Goal: Information Seeking & Learning: Check status

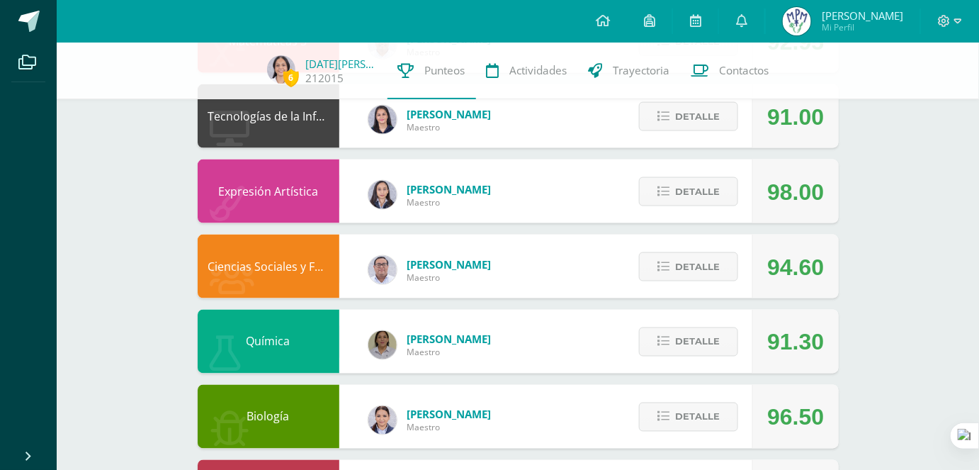
scroll to position [746, 0]
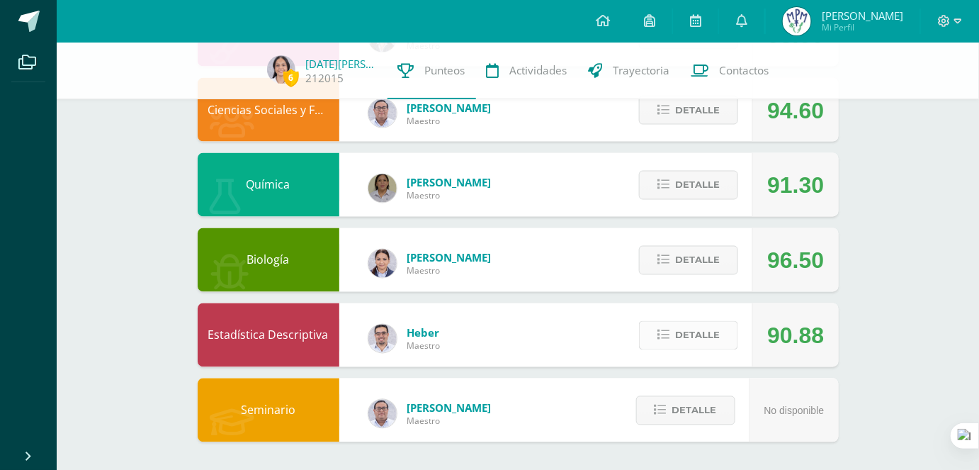
click at [698, 326] on span "Detalle" at bounding box center [697, 335] width 45 height 26
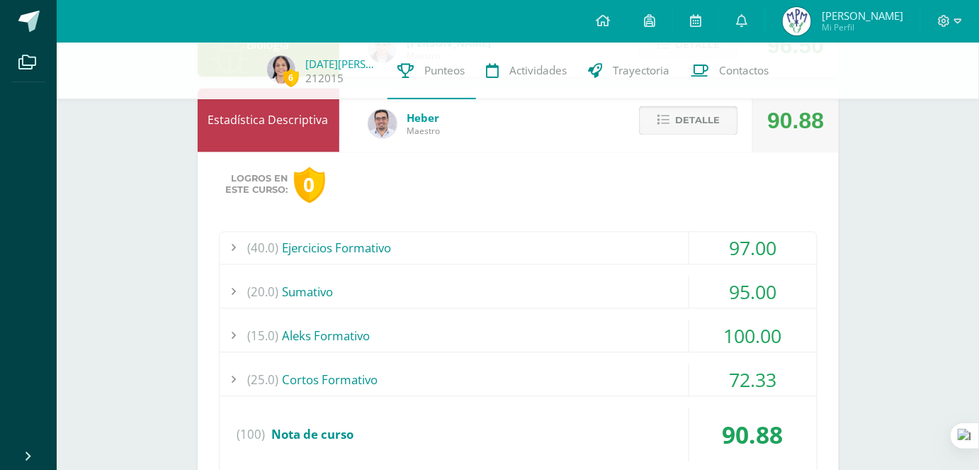
scroll to position [939, 0]
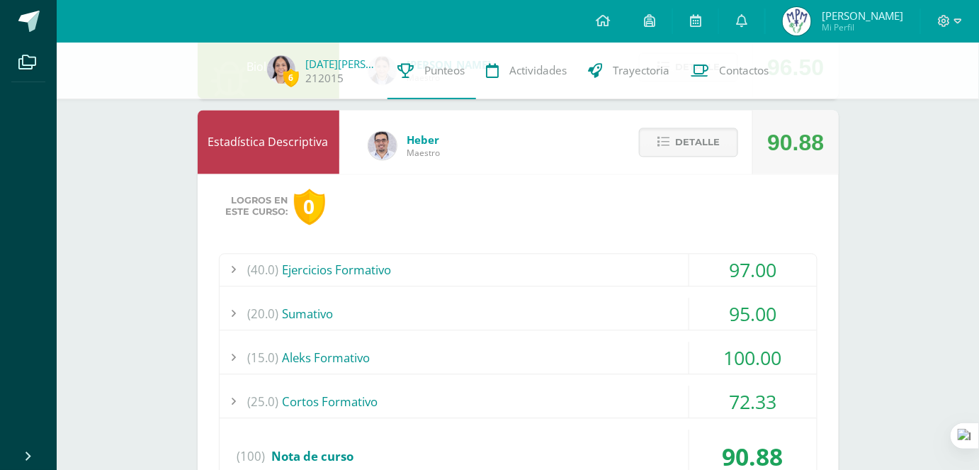
click at [675, 408] on div "(25.0) Cortos Formativo" at bounding box center [518, 401] width 597 height 32
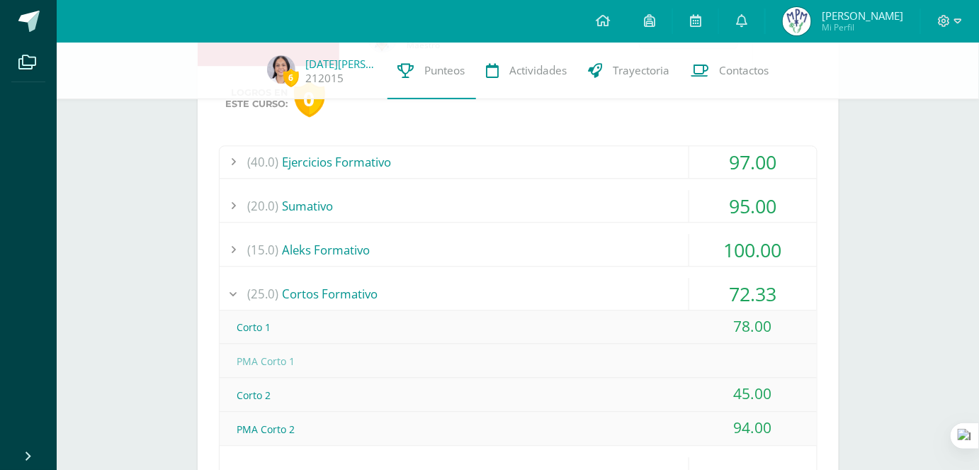
scroll to position [1068, 0]
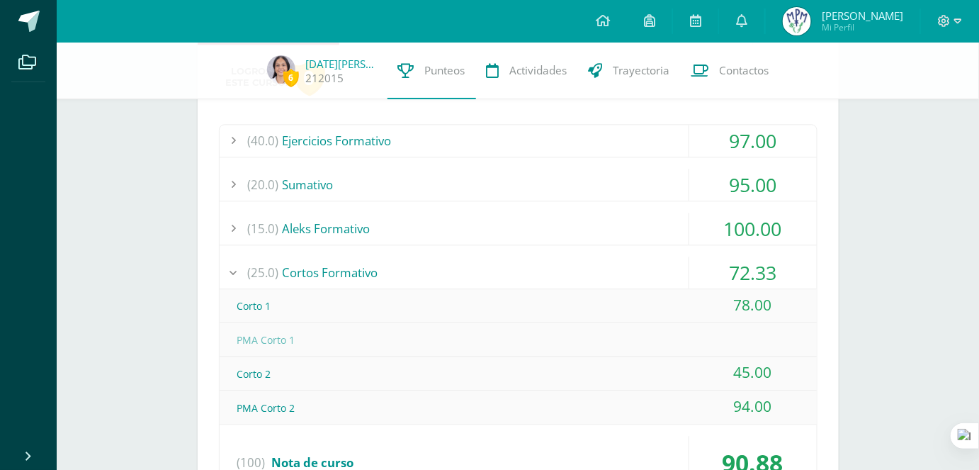
click at [650, 269] on div "(25.0) Cortos Formativo" at bounding box center [518, 272] width 597 height 32
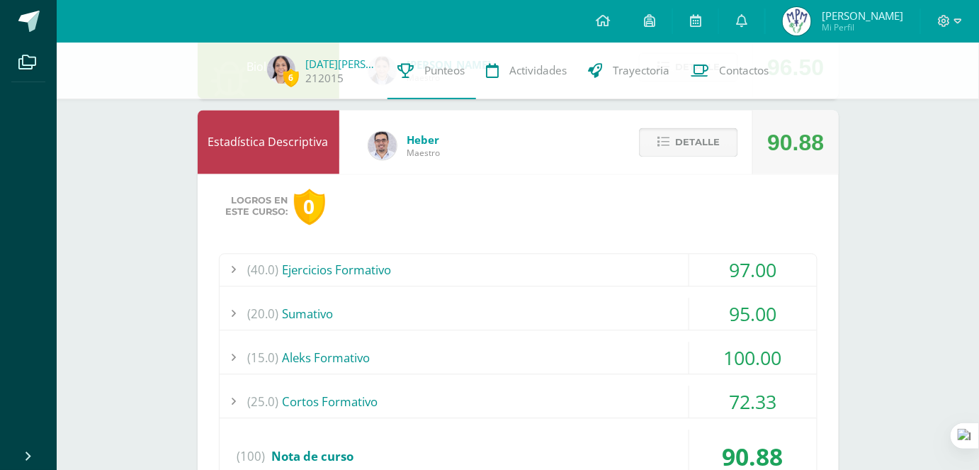
click at [706, 137] on span "Detalle" at bounding box center [697, 142] width 45 height 26
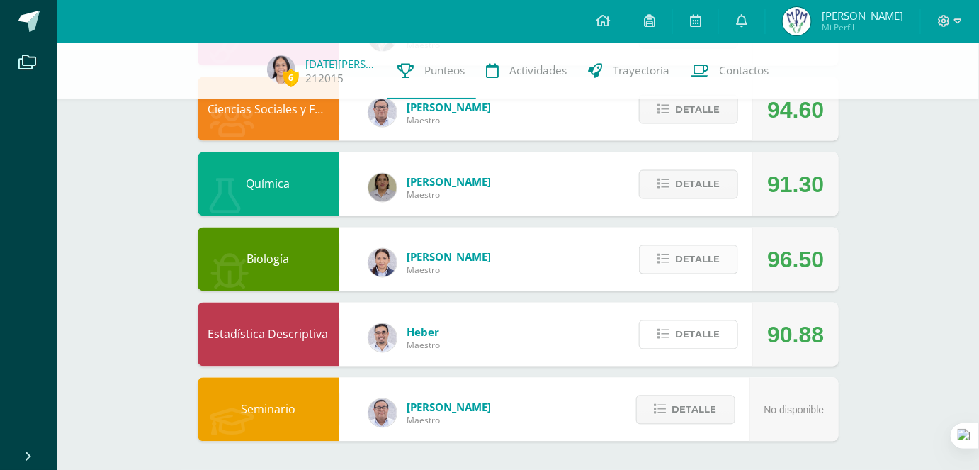
scroll to position [746, 0]
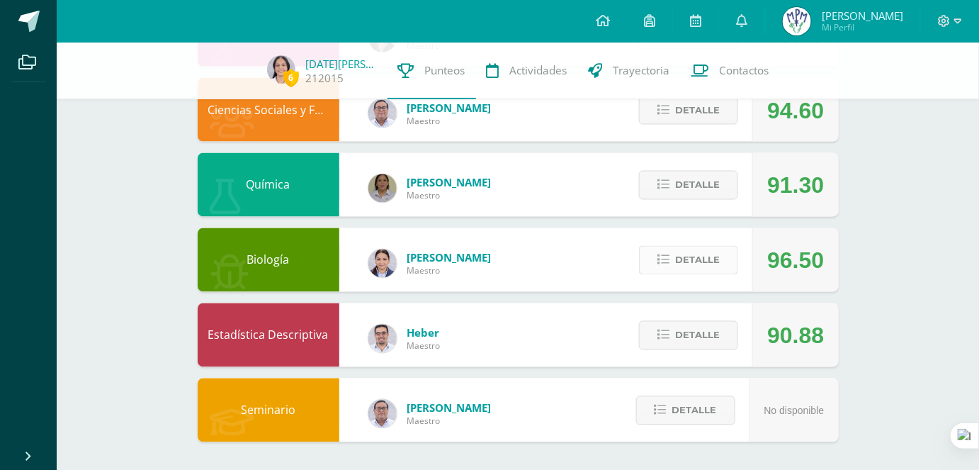
click at [701, 264] on span "Detalle" at bounding box center [697, 260] width 45 height 26
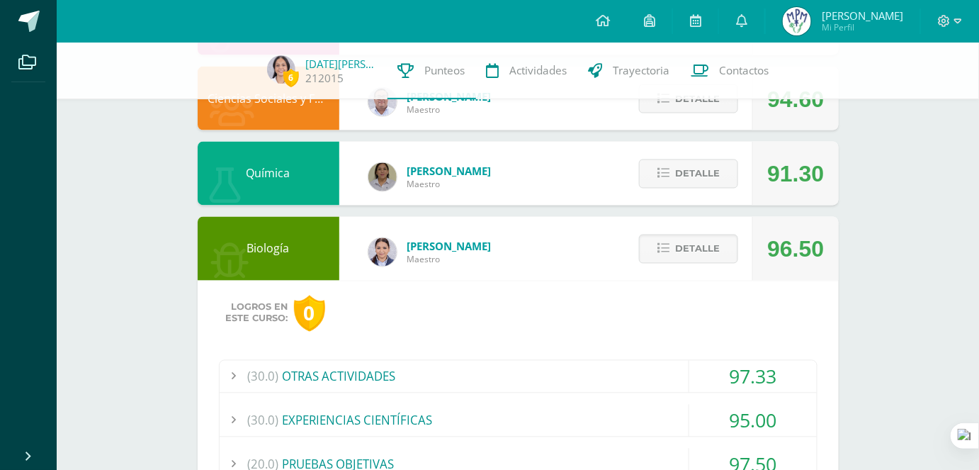
scroll to position [875, 0]
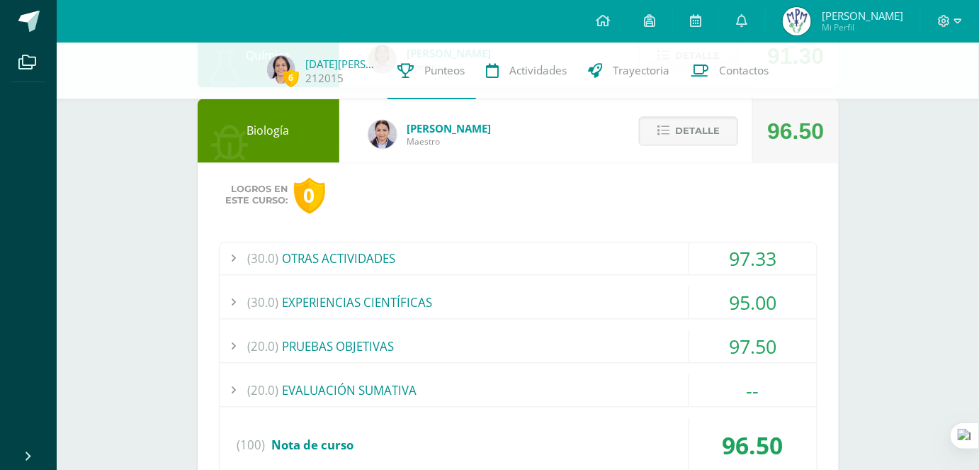
click at [494, 307] on div "(30.0) EXPERIENCIAS CIENTÍFICAS" at bounding box center [518, 303] width 597 height 32
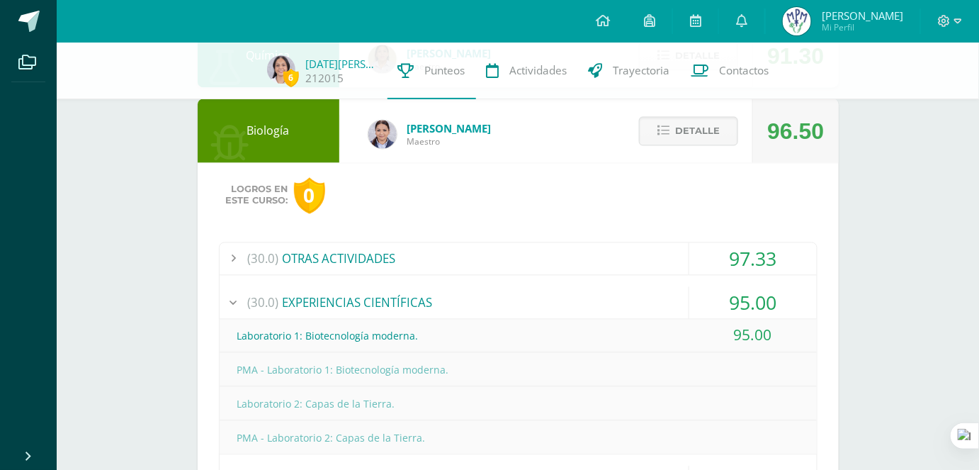
click at [472, 305] on div "(30.0) EXPERIENCIAS CIENTÍFICAS" at bounding box center [518, 303] width 597 height 32
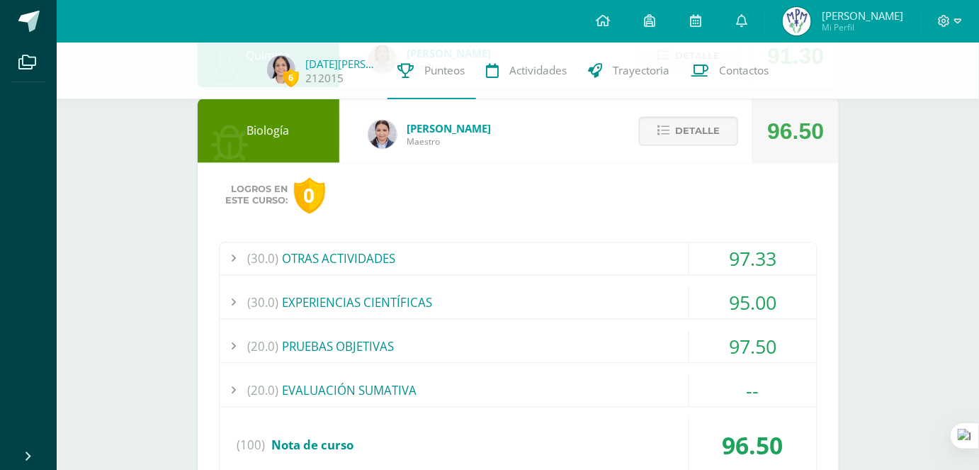
click at [713, 342] on div "97.50" at bounding box center [753, 347] width 128 height 32
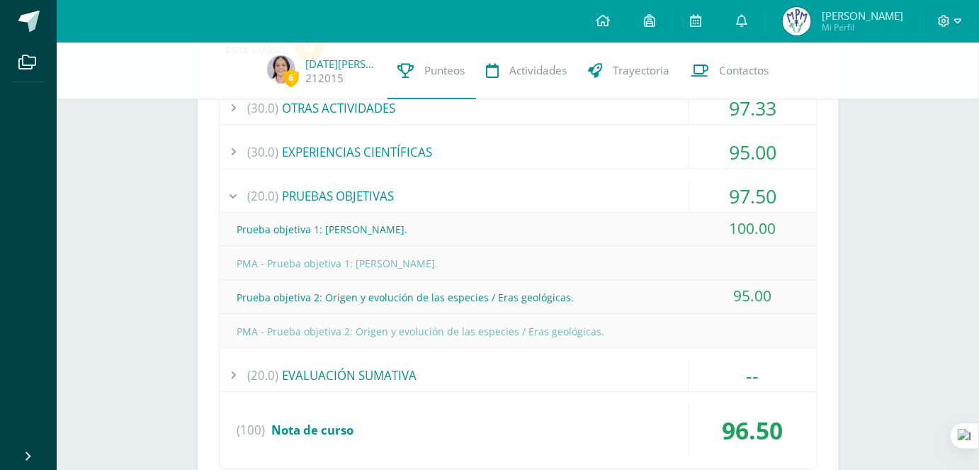
scroll to position [1004, 0]
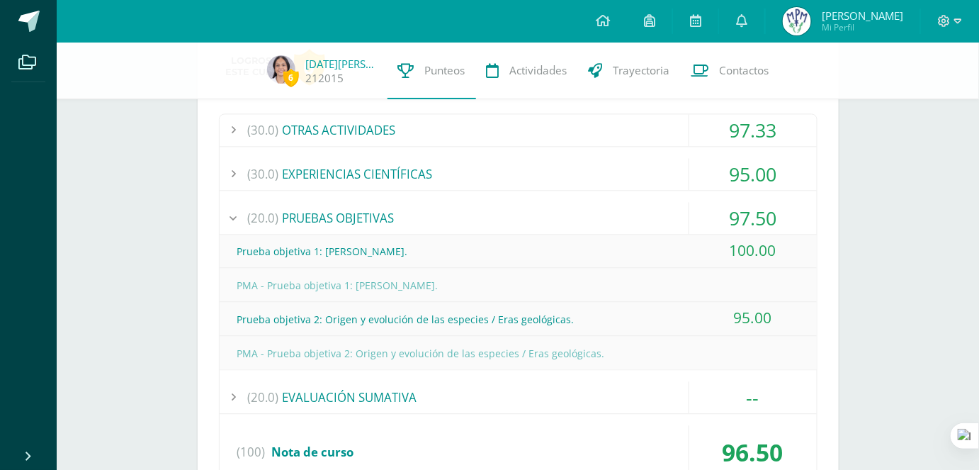
click at [691, 213] on div "97.50" at bounding box center [753, 218] width 128 height 32
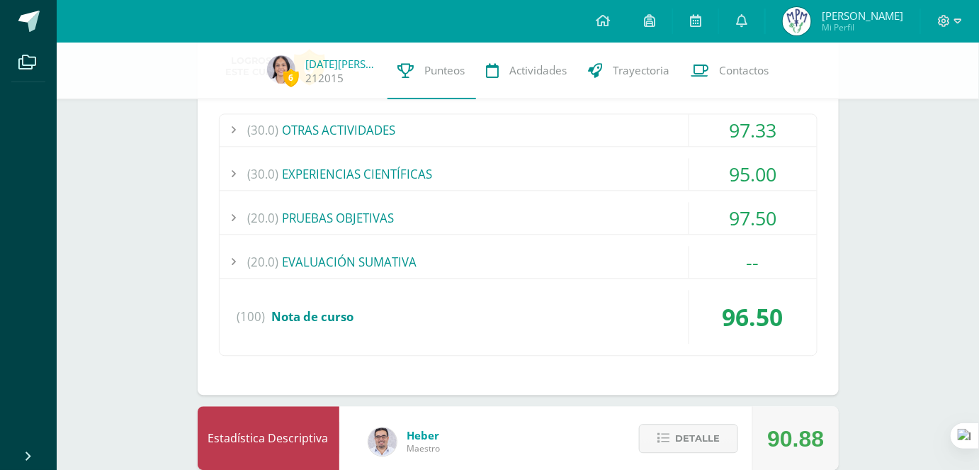
click at [662, 276] on div "(20.0) EVALUACIÓN SUMATIVA" at bounding box center [518, 262] width 597 height 32
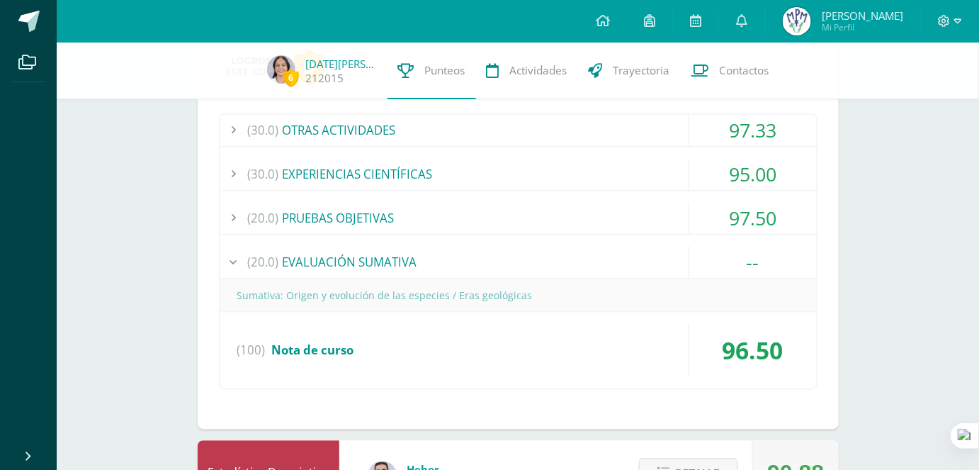
click at [655, 268] on div "(20.0) EVALUACIÓN SUMATIVA" at bounding box center [518, 262] width 597 height 32
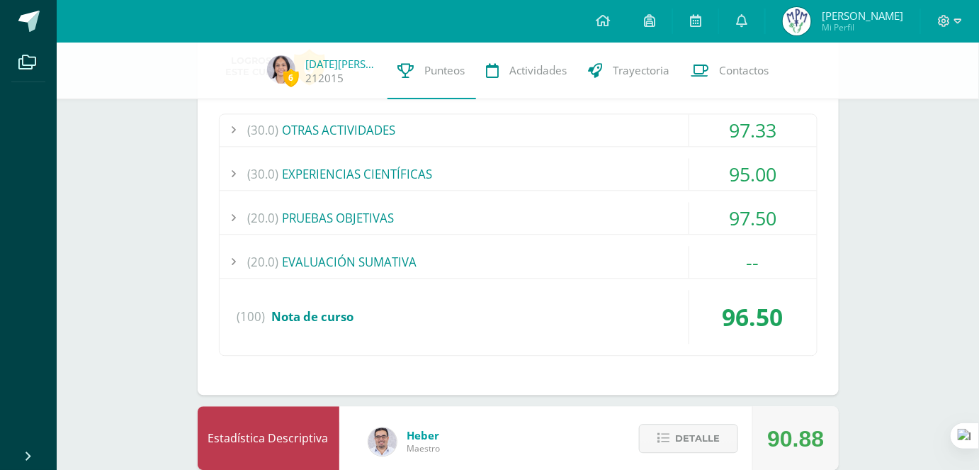
scroll to position [875, 0]
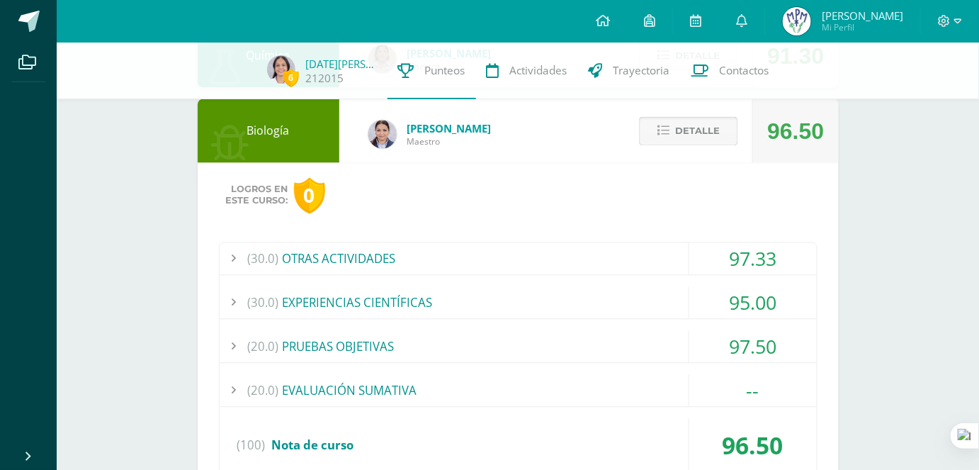
click at [700, 125] on span "Detalle" at bounding box center [697, 131] width 45 height 26
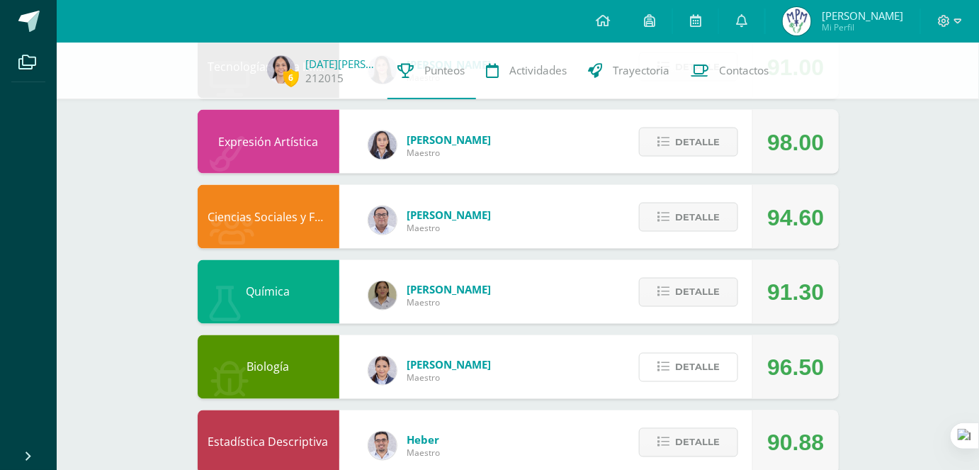
scroll to position [618, 0]
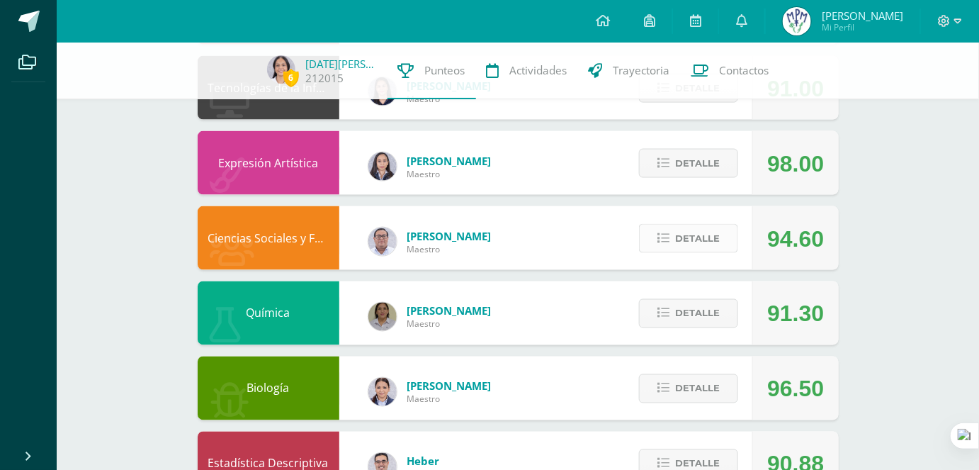
click at [677, 235] on span "Detalle" at bounding box center [697, 238] width 45 height 26
click at [669, 169] on icon at bounding box center [663, 163] width 12 height 12
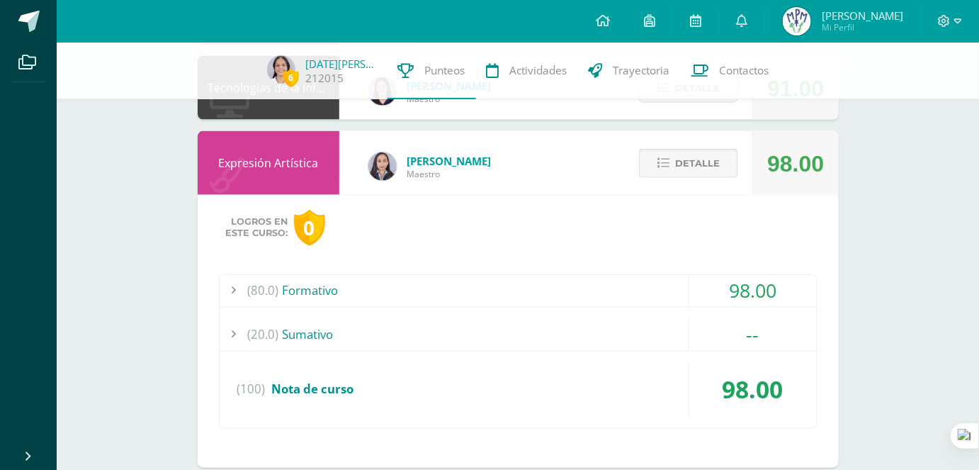
click at [660, 175] on button "Detalle" at bounding box center [688, 163] width 99 height 29
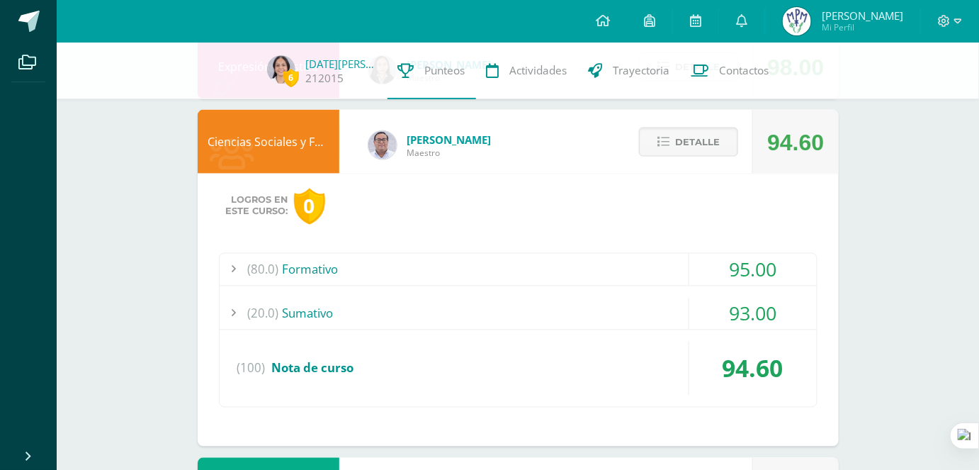
scroll to position [746, 0]
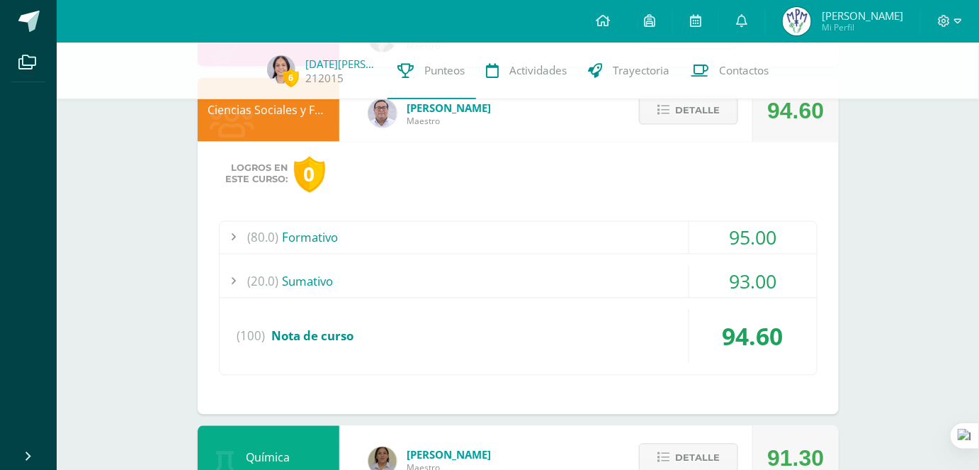
click at [616, 272] on div "(20.0) Sumativo" at bounding box center [518, 282] width 597 height 32
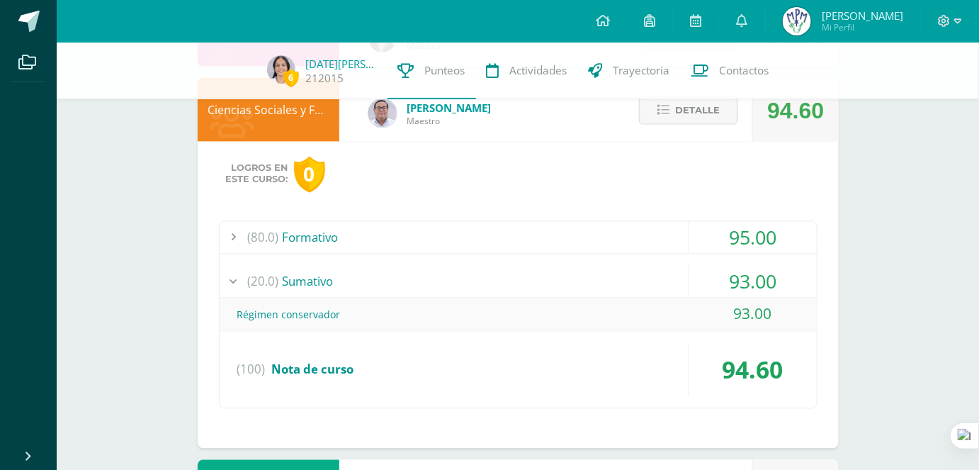
click at [616, 272] on div "(20.0) Sumativo" at bounding box center [518, 282] width 597 height 32
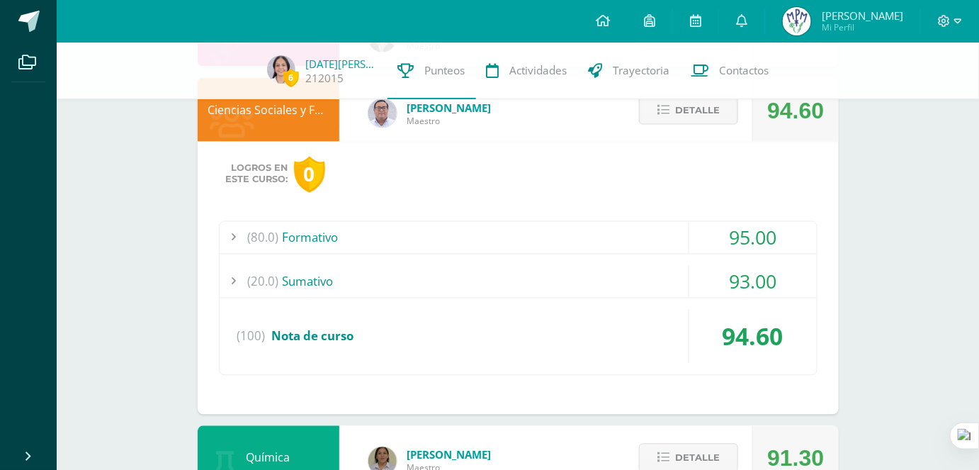
click at [611, 236] on div "(80.0) Formativo" at bounding box center [518, 238] width 597 height 32
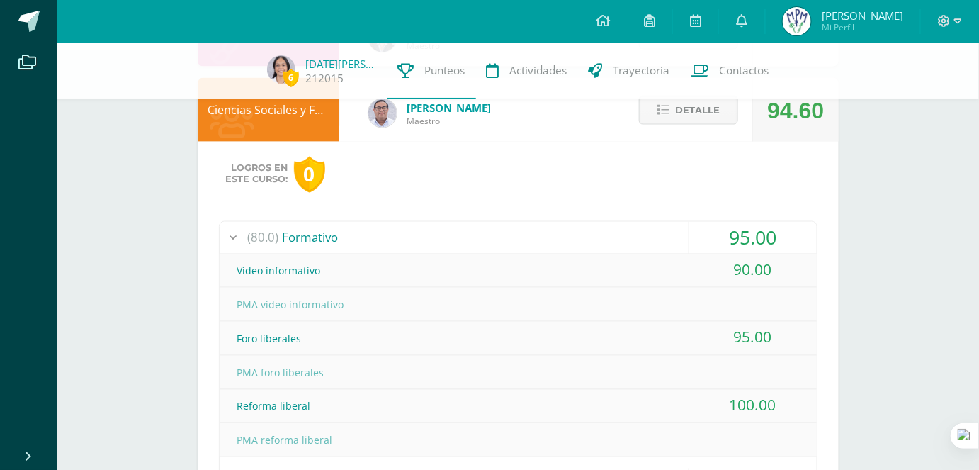
click at [611, 236] on div "(80.0) Formativo" at bounding box center [518, 238] width 597 height 32
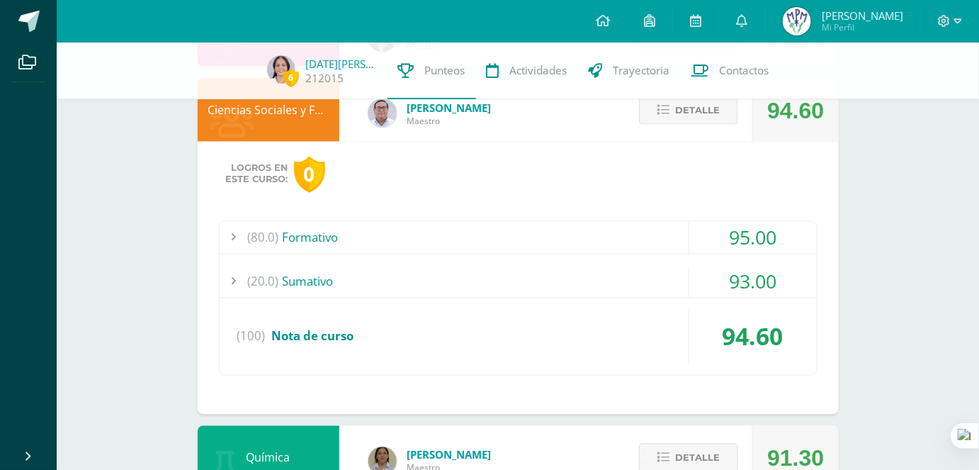
click at [697, 114] on span "Detalle" at bounding box center [697, 110] width 45 height 26
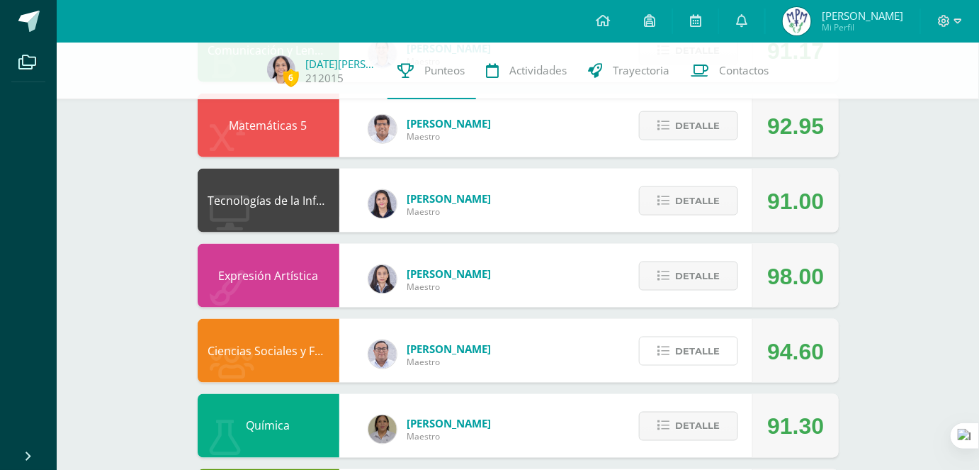
scroll to position [489, 0]
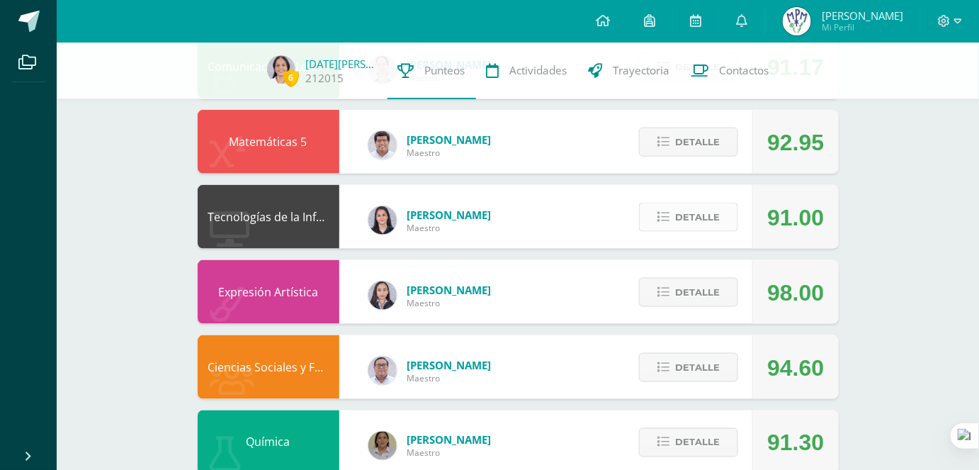
click at [718, 216] on span "Detalle" at bounding box center [697, 217] width 45 height 26
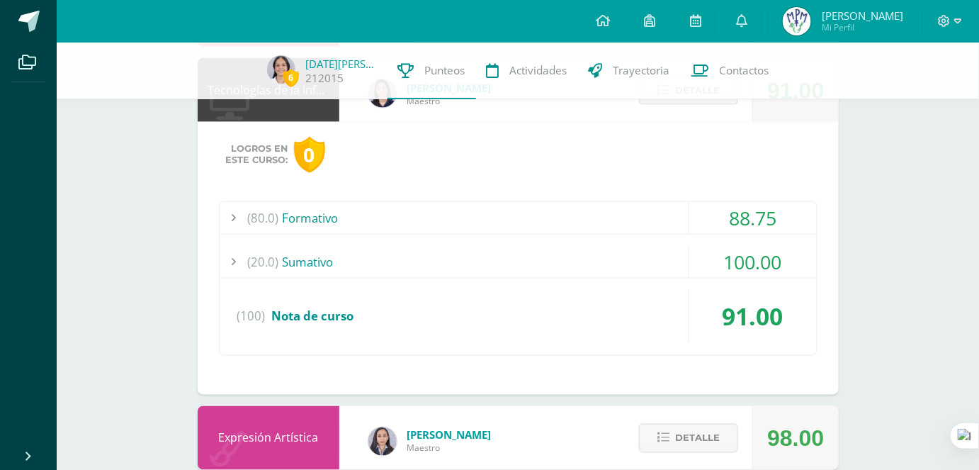
scroll to position [618, 0]
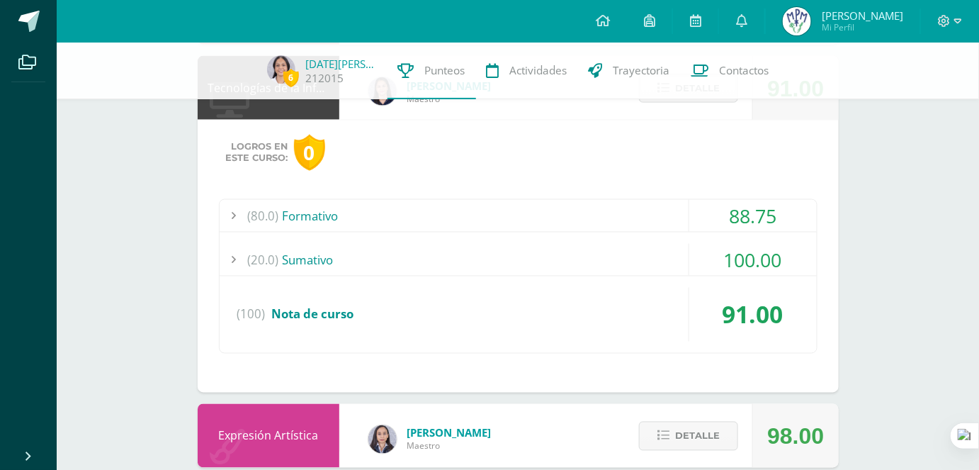
click at [706, 257] on div "100.00" at bounding box center [753, 260] width 128 height 32
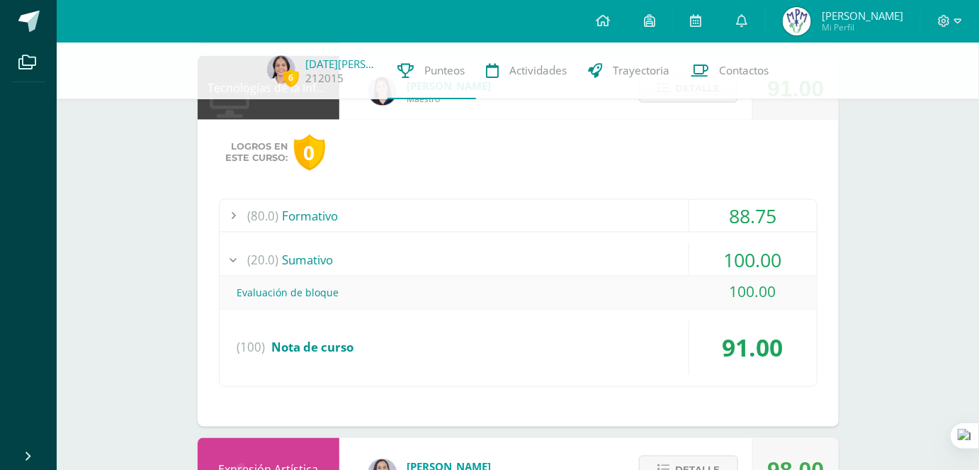
click at [706, 257] on div "100.00" at bounding box center [753, 260] width 128 height 32
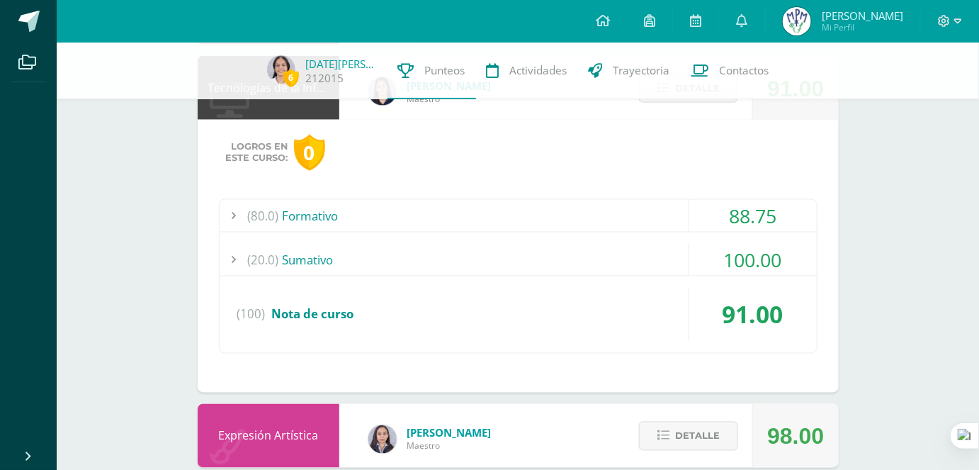
scroll to position [489, 0]
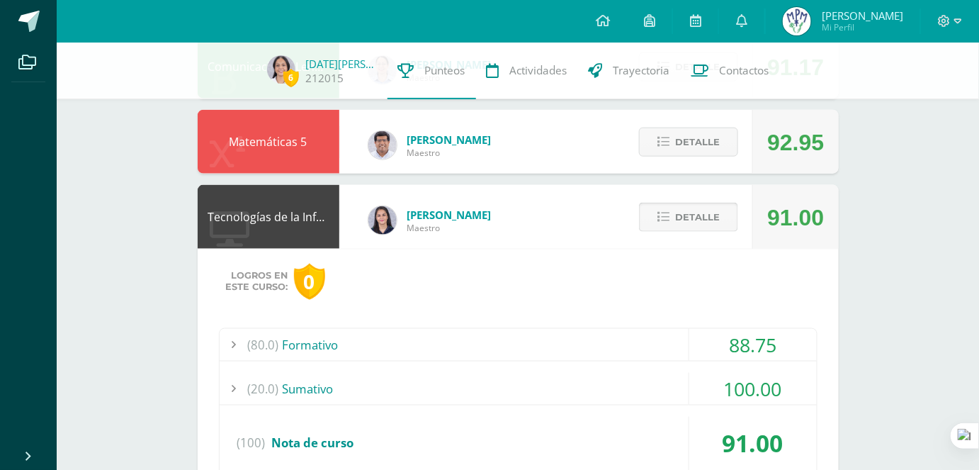
click at [710, 215] on span "Detalle" at bounding box center [697, 217] width 45 height 26
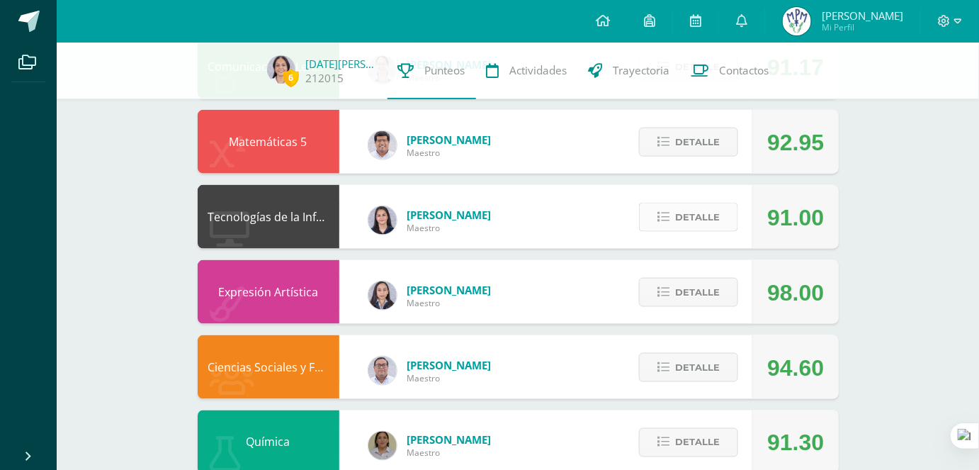
scroll to position [360, 0]
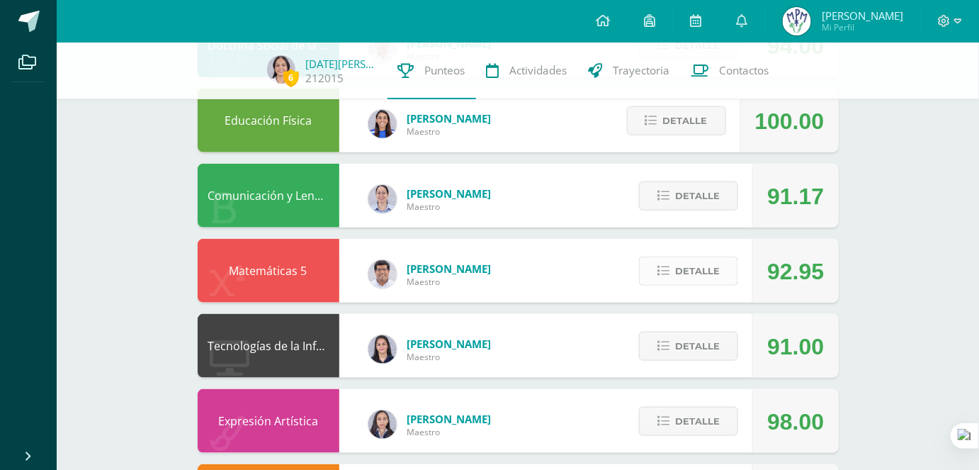
click at [688, 281] on span "Detalle" at bounding box center [697, 271] width 45 height 26
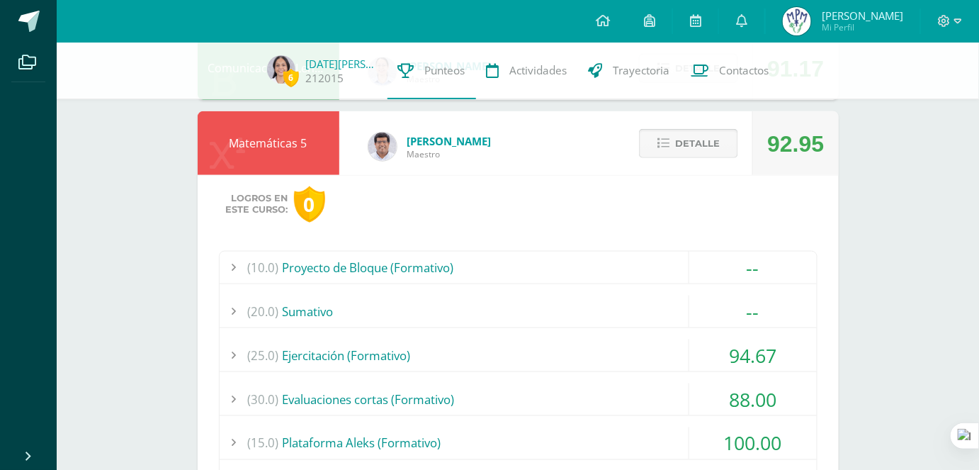
scroll to position [489, 0]
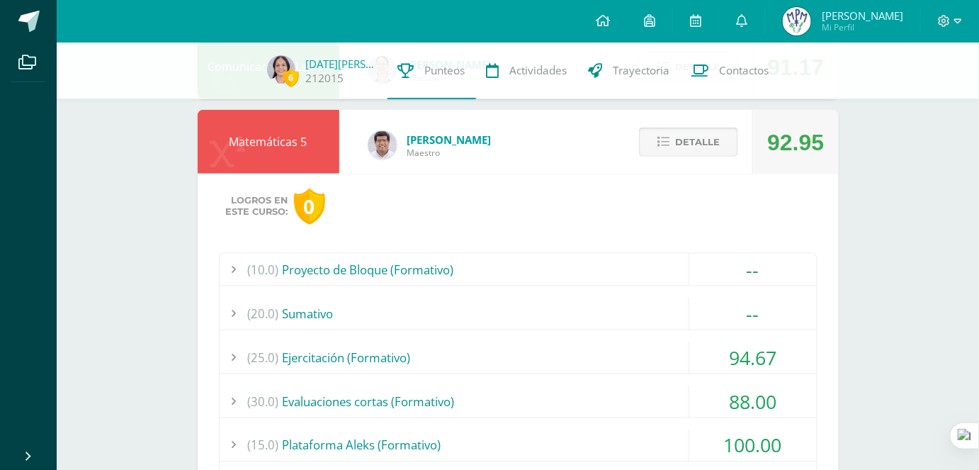
click at [689, 281] on div "--" at bounding box center [753, 270] width 128 height 32
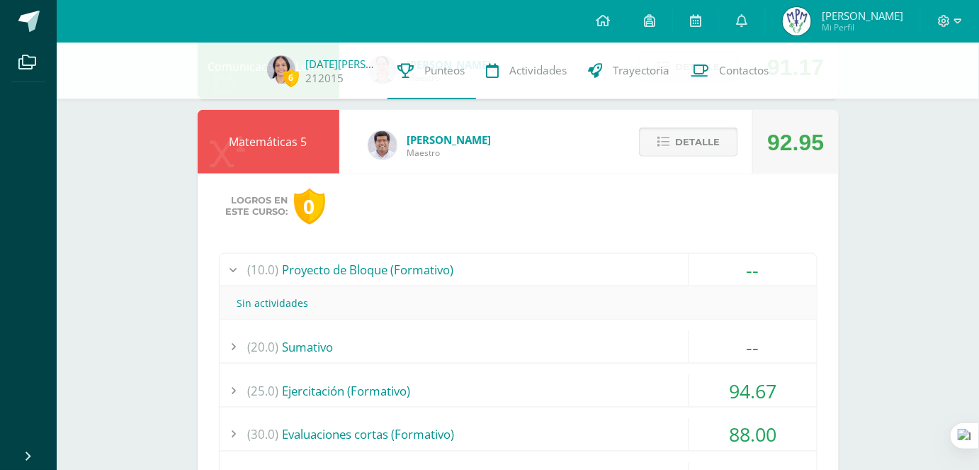
click at [689, 281] on div "--" at bounding box center [753, 270] width 128 height 32
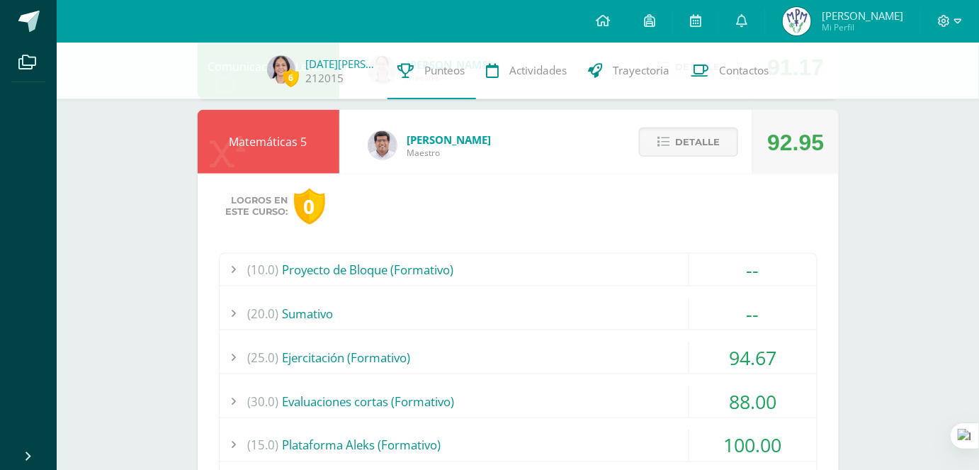
click at [681, 298] on div "(20.0) Sumativo" at bounding box center [518, 314] width 597 height 32
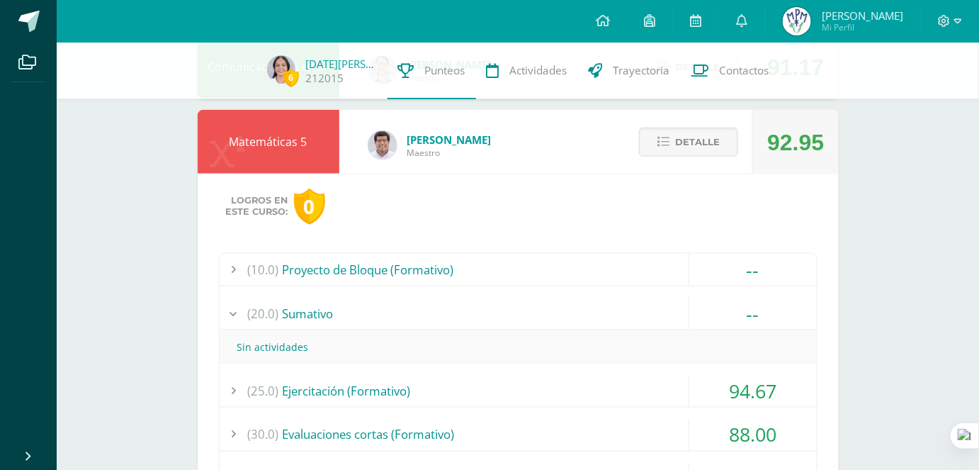
click at [681, 298] on div "(20.0) Sumativo" at bounding box center [518, 314] width 597 height 32
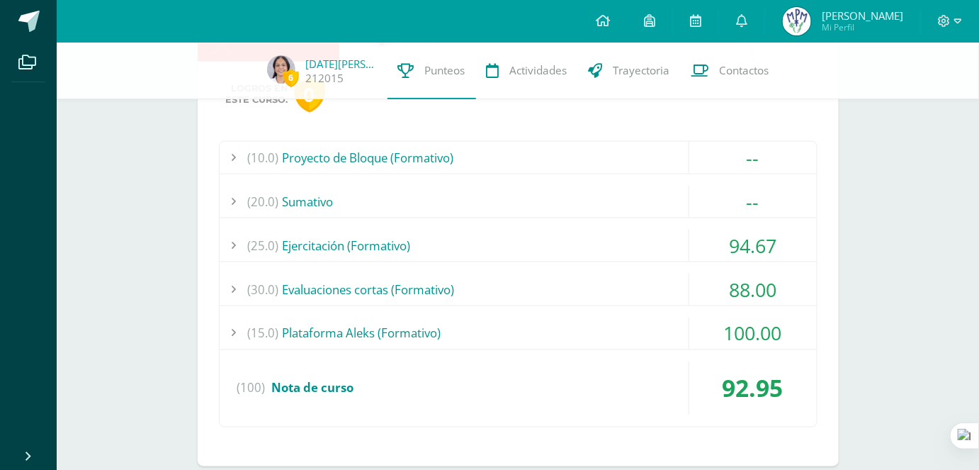
scroll to position [618, 0]
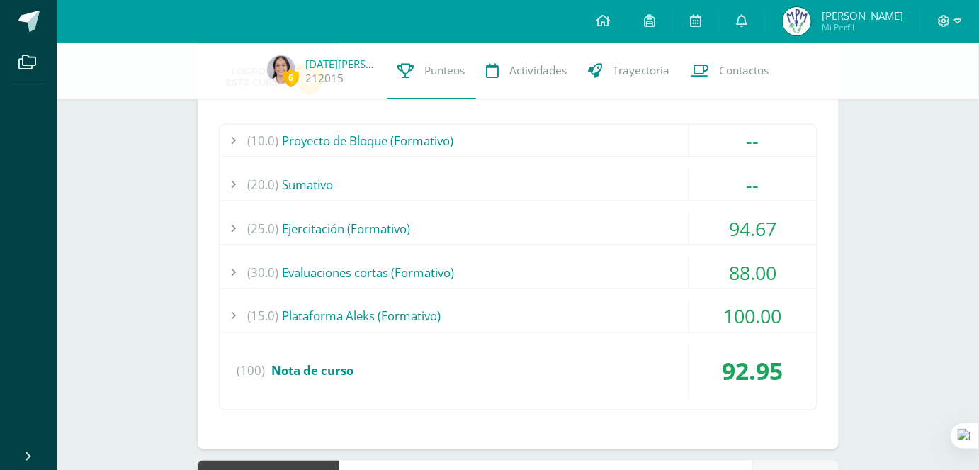
click at [655, 232] on div "(25.0) Ejercitación (Formativo)" at bounding box center [518, 229] width 597 height 32
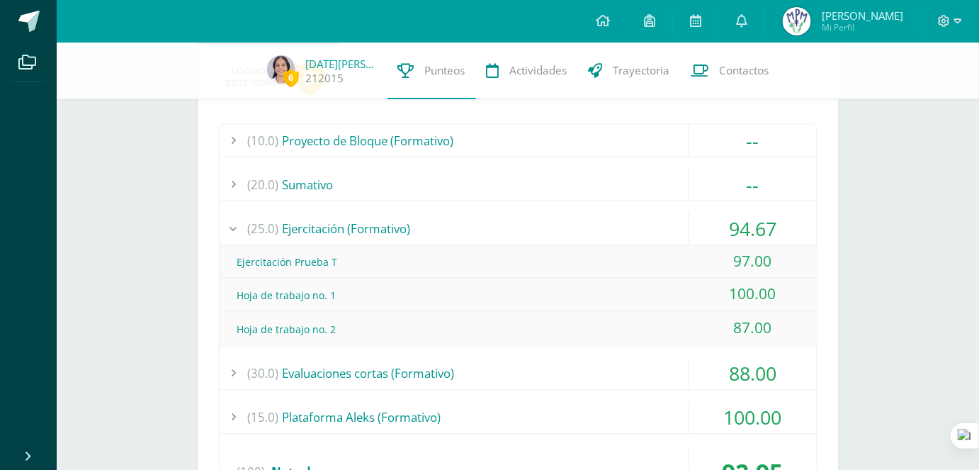
click at [655, 232] on div "(25.0) Ejercitación (Formativo)" at bounding box center [518, 229] width 597 height 32
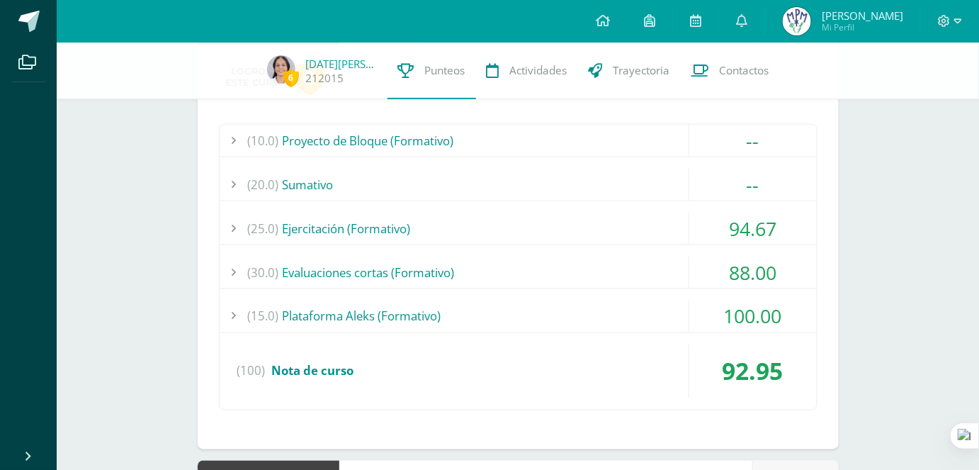
click at [628, 284] on div "(30.0) Evaluaciones cortas (Formativo)" at bounding box center [518, 272] width 597 height 32
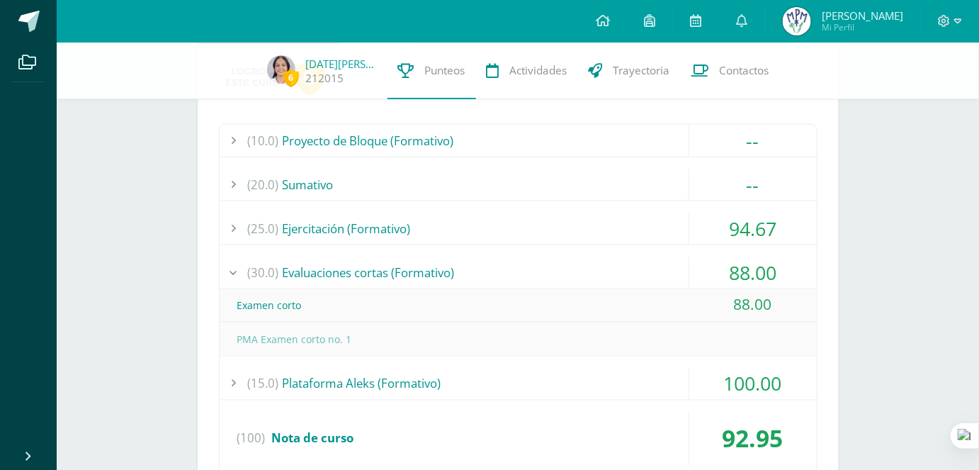
click at [628, 284] on div "(30.0) Evaluaciones cortas (Formativo)" at bounding box center [518, 272] width 597 height 32
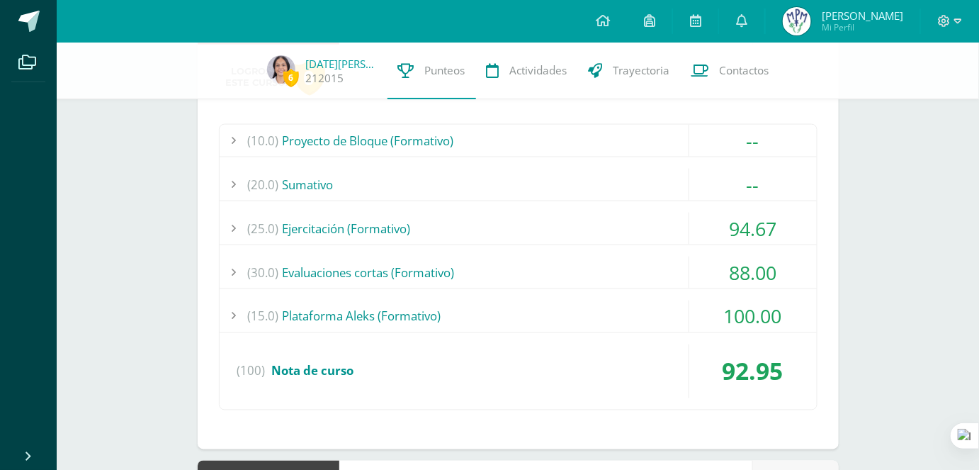
click at [638, 307] on div "(15.0) Plataforma Aleks (Formativo)" at bounding box center [518, 316] width 597 height 32
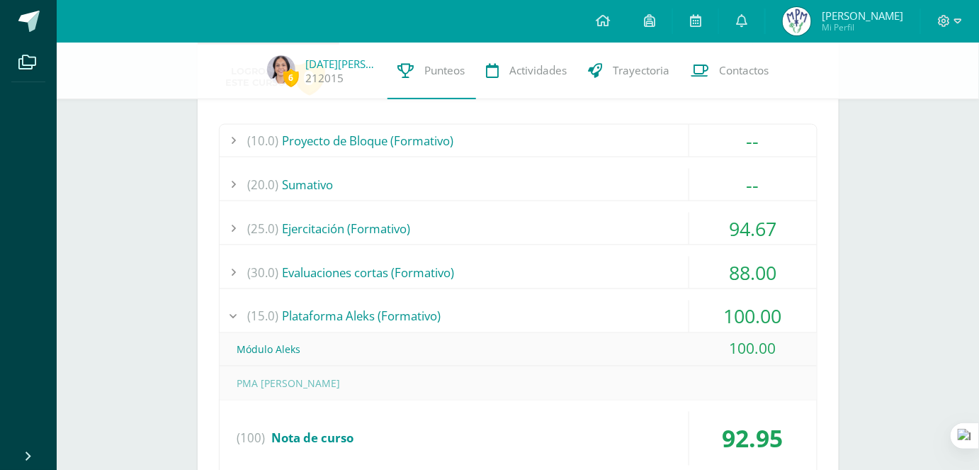
click at [638, 307] on div "(15.0) Plataforma Aleks (Formativo)" at bounding box center [518, 316] width 597 height 32
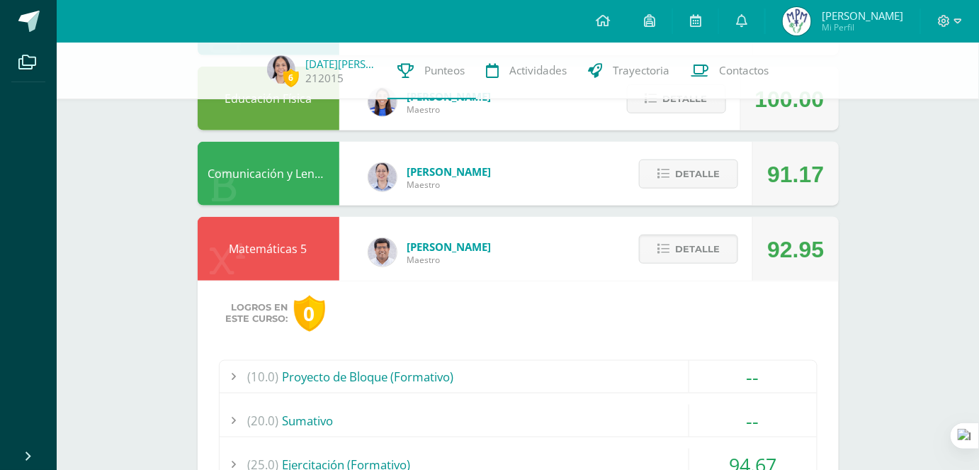
scroll to position [360, 0]
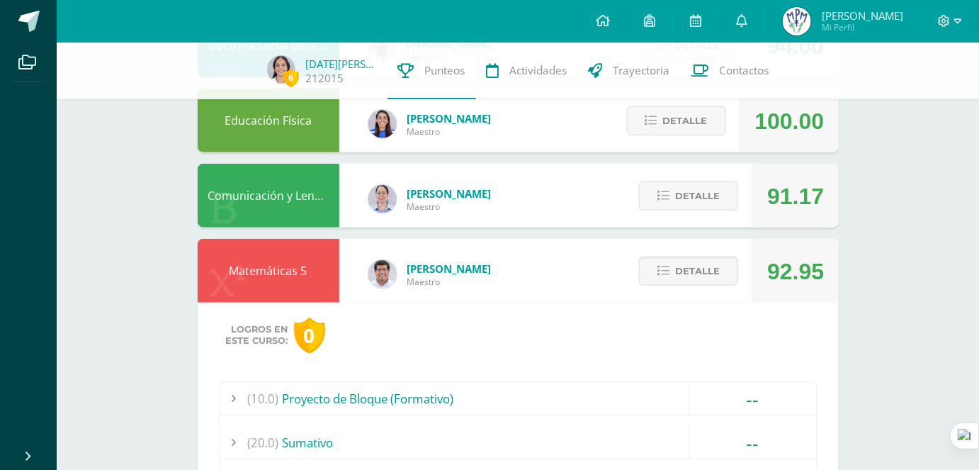
click at [651, 285] on div "Detalle" at bounding box center [685, 271] width 135 height 64
click at [650, 278] on button "Detalle" at bounding box center [688, 270] width 99 height 29
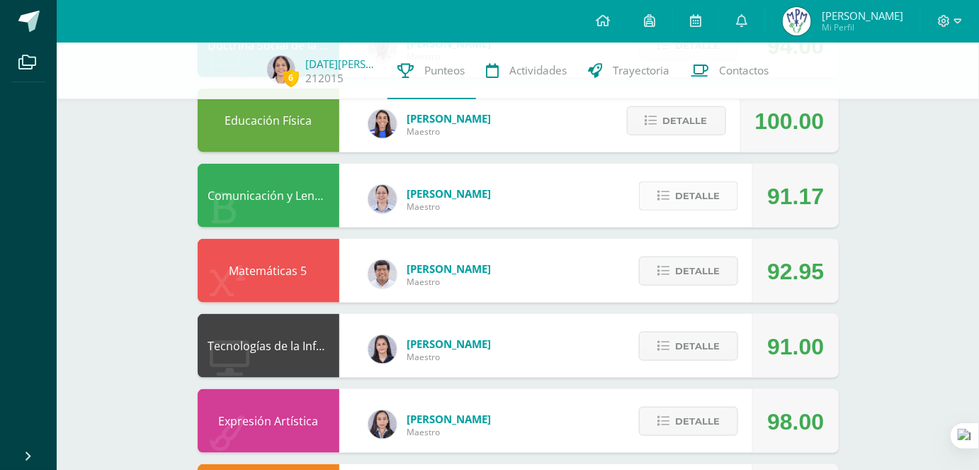
click at [674, 190] on button "Detalle" at bounding box center [688, 195] width 99 height 29
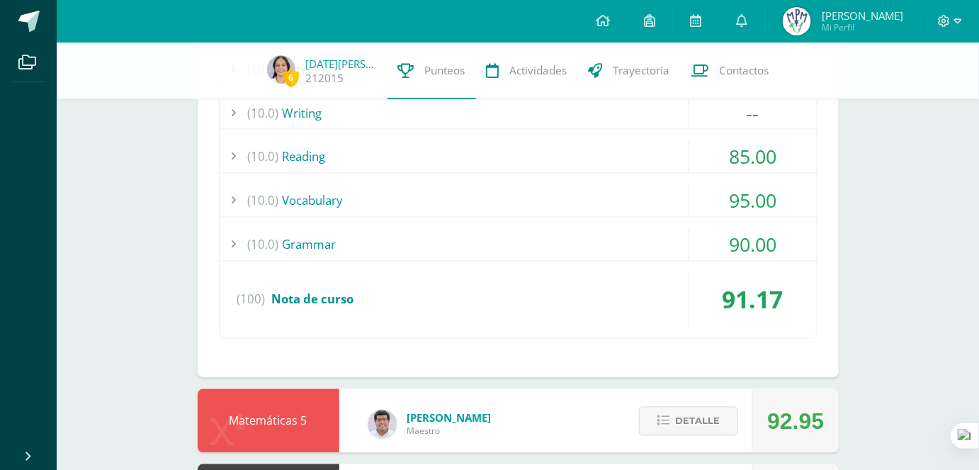
scroll to position [618, 0]
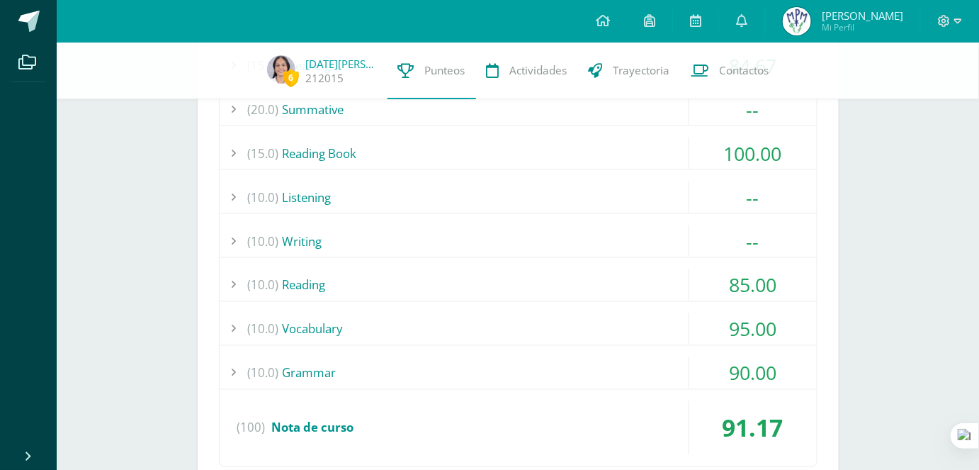
click at [676, 285] on div "(10.0) Reading" at bounding box center [518, 285] width 597 height 32
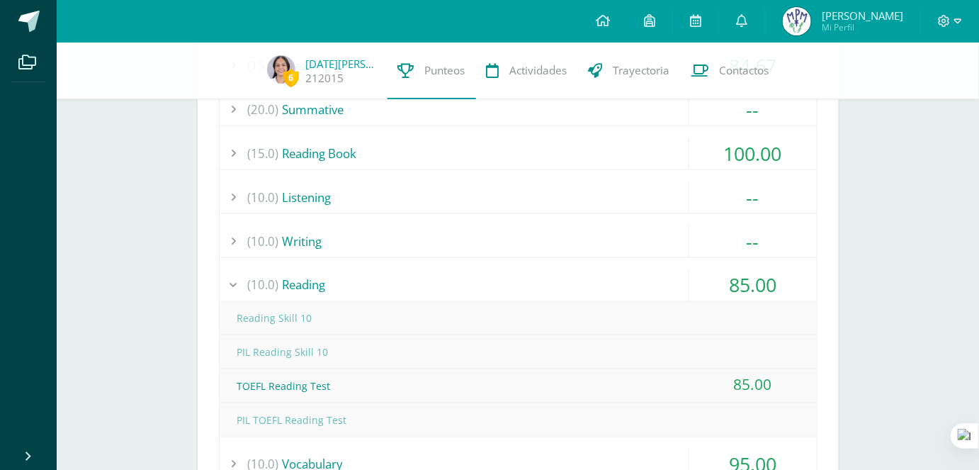
click at [676, 285] on div "(10.0) Reading" at bounding box center [518, 285] width 597 height 32
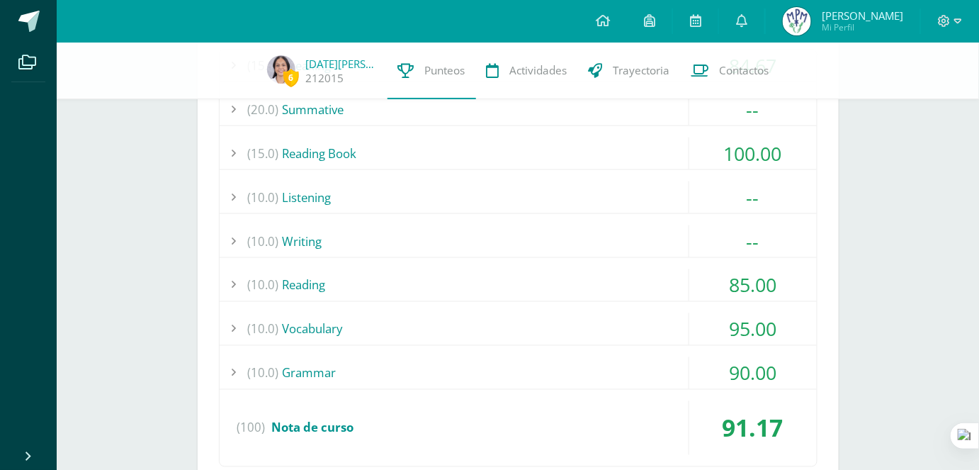
click at [682, 326] on div "(10.0) Vocabulary" at bounding box center [518, 329] width 597 height 32
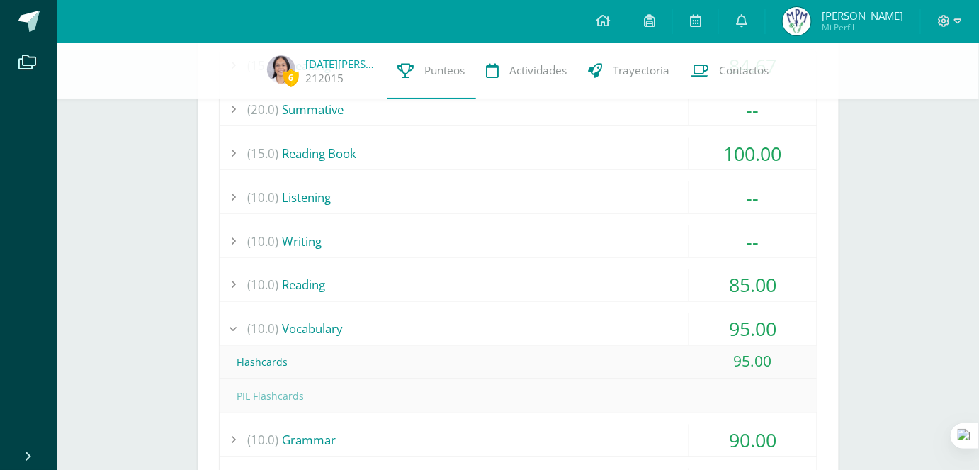
click at [682, 326] on div "(10.0) Vocabulary" at bounding box center [518, 329] width 597 height 32
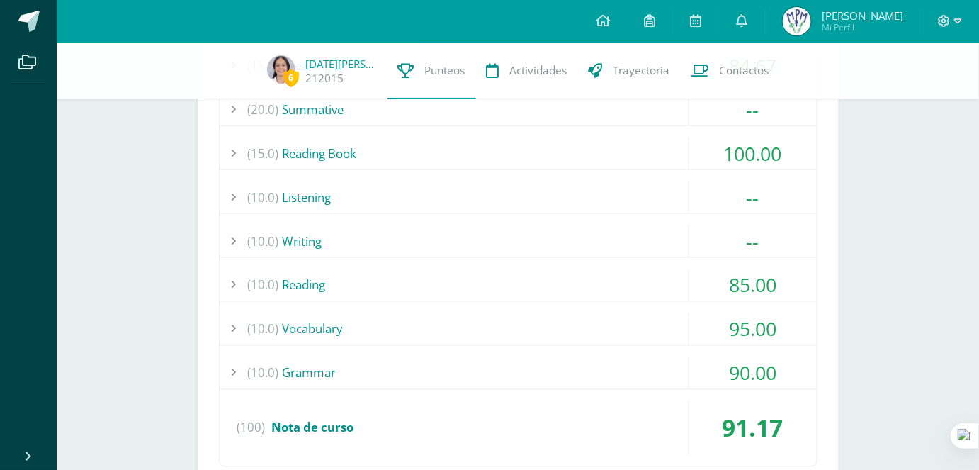
click at [657, 384] on div "(10.0) Grammar" at bounding box center [518, 373] width 597 height 32
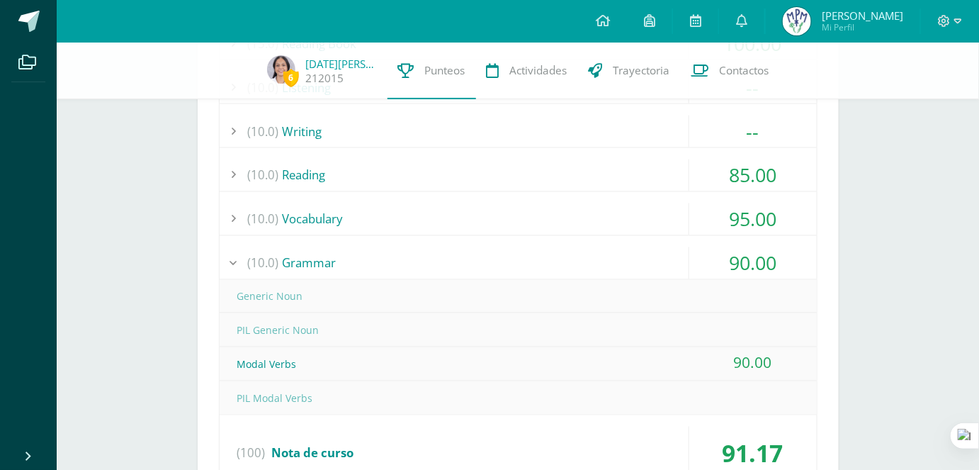
scroll to position [746, 0]
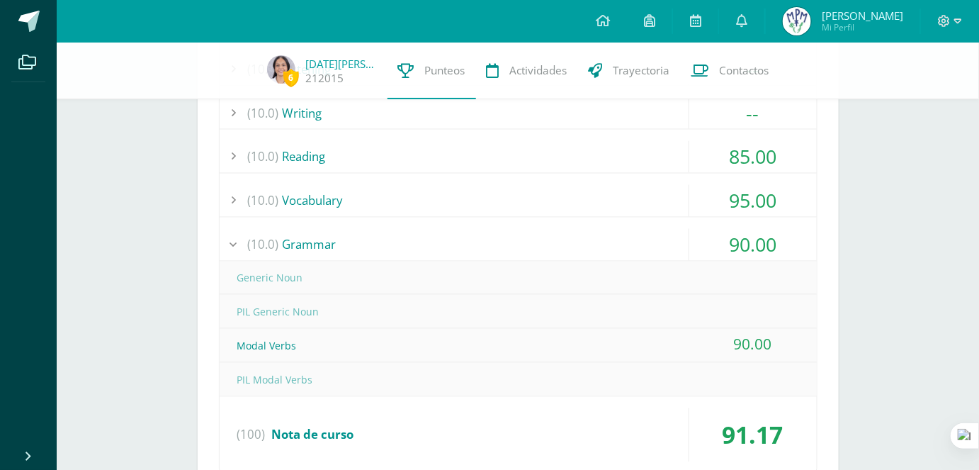
click at [664, 237] on div "(10.0) Grammar" at bounding box center [518, 245] width 597 height 32
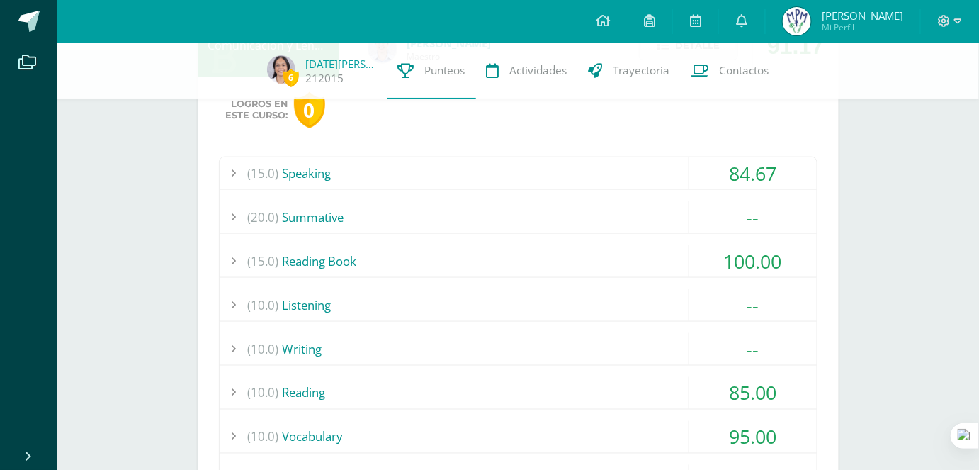
scroll to position [489, 0]
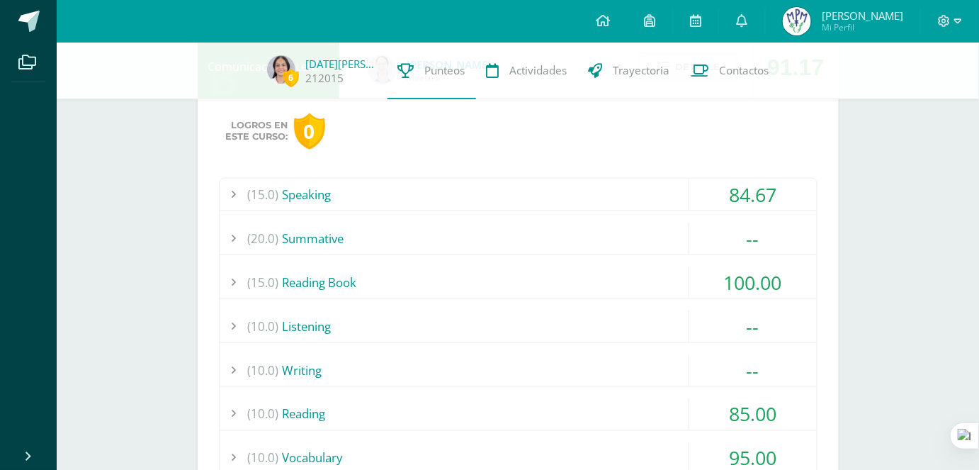
click at [664, 274] on div "(15.0) Reading Book" at bounding box center [518, 282] width 597 height 32
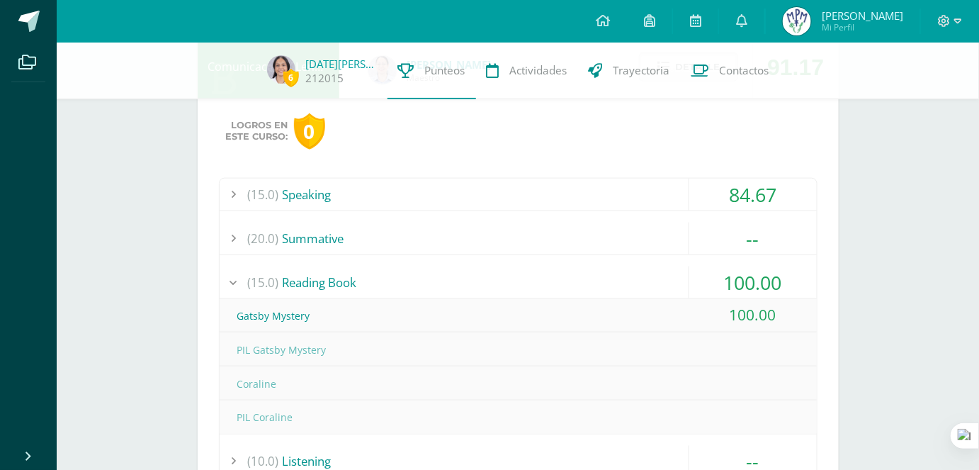
click at [664, 274] on div "(15.0) Reading Book" at bounding box center [518, 282] width 597 height 32
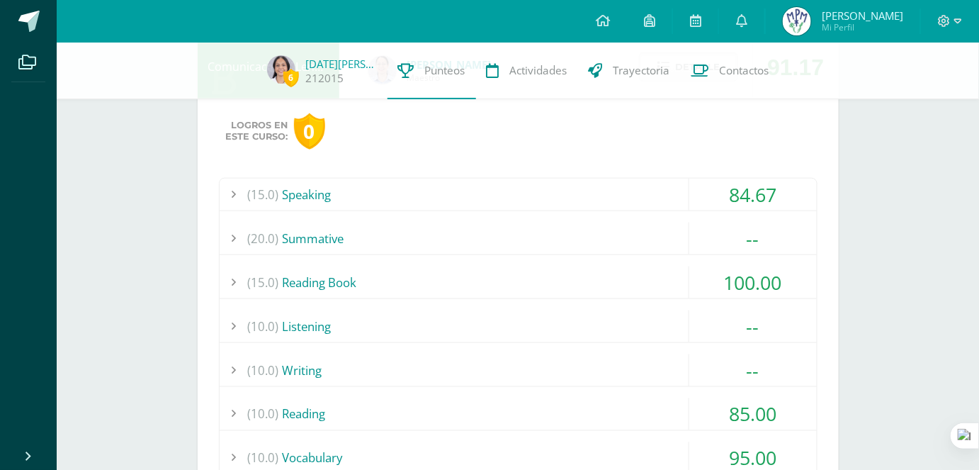
click at [686, 204] on div "(15.0) Speaking" at bounding box center [518, 195] width 597 height 32
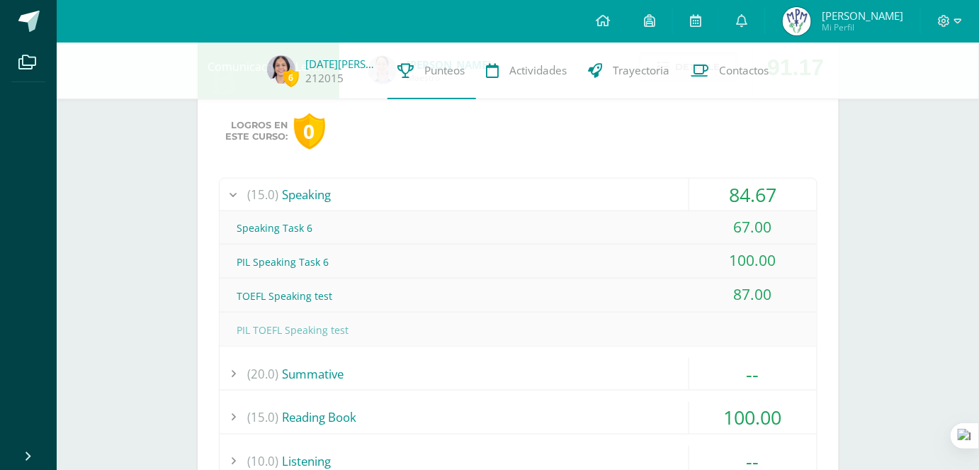
click at [686, 204] on div "(15.0) Speaking" at bounding box center [518, 195] width 597 height 32
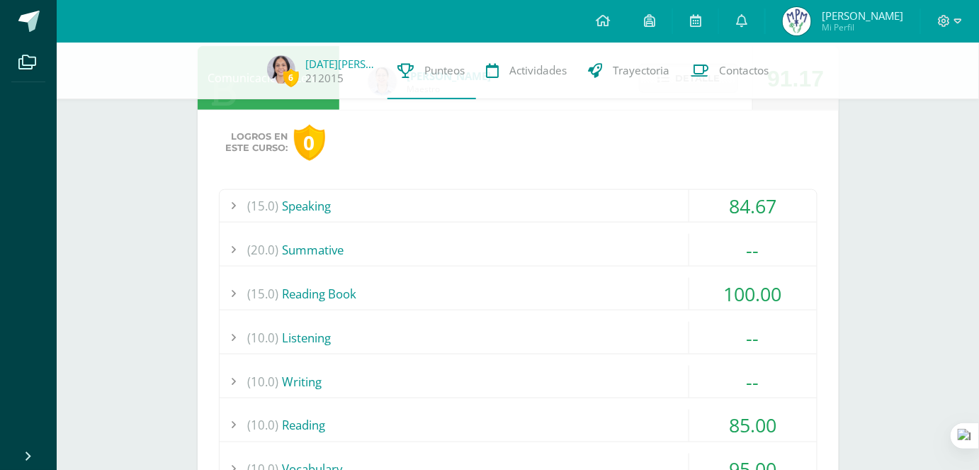
scroll to position [360, 0]
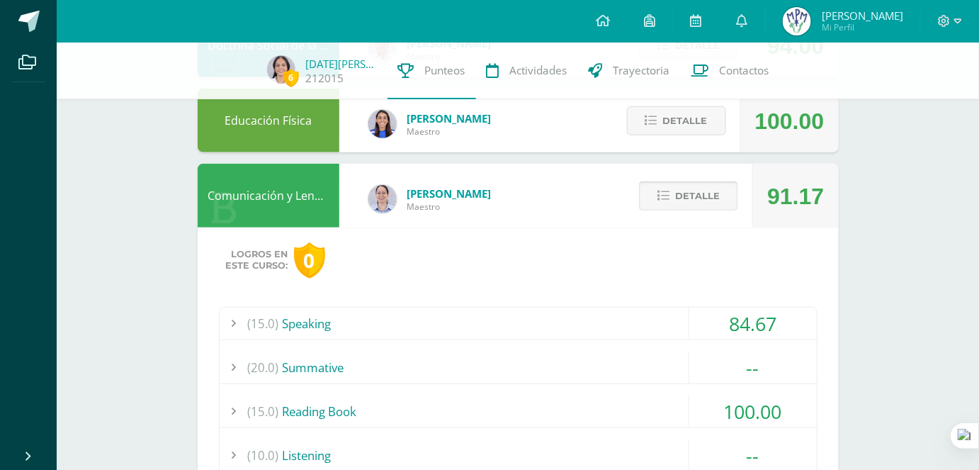
click at [696, 202] on span "Detalle" at bounding box center [697, 196] width 45 height 26
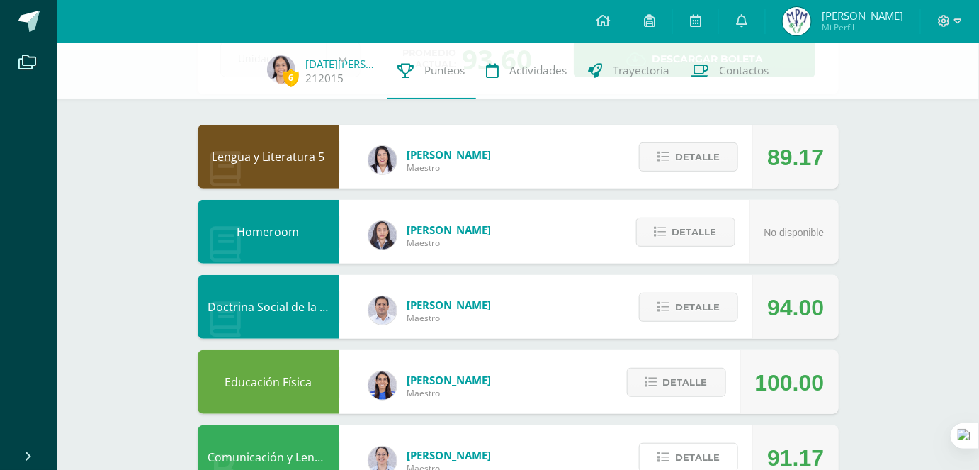
scroll to position [0, 0]
